Goal: Navigation & Orientation: Find specific page/section

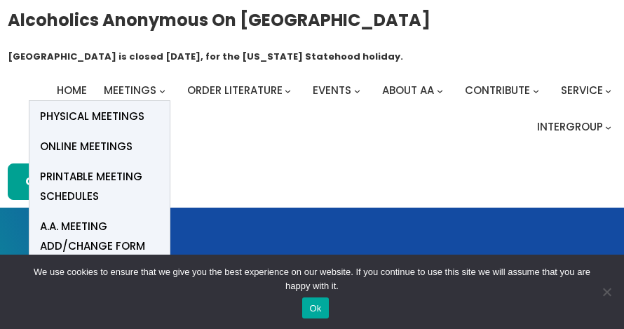
click at [101, 145] on span "Online Meetings" at bounding box center [86, 147] width 93 height 20
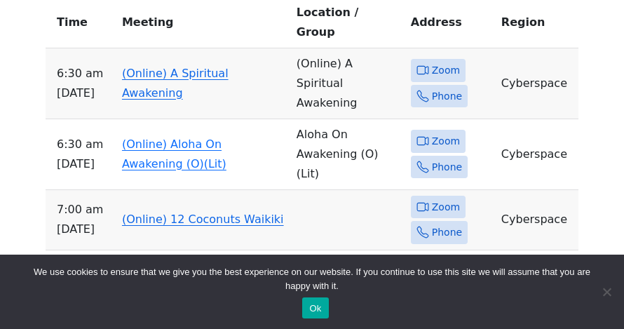
scroll to position [734, 0]
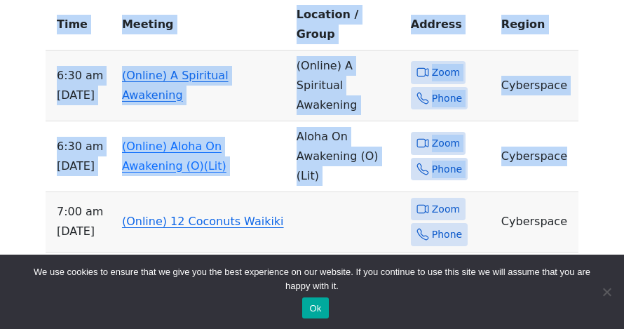
drag, startPoint x: 569, startPoint y: 146, endPoint x: 857, endPoint y: 178, distance: 289.2
click at [623, 178] on html "Skip to content Alcoholics Anonymous on Oahu Oahu Central Office is closed Frid…" at bounding box center [312, 181] width 624 height 1831
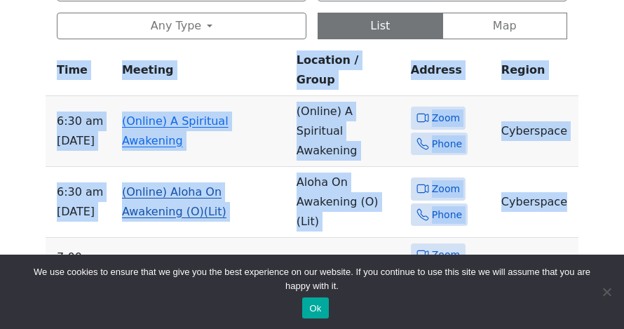
scroll to position [672, 0]
